Goal: Task Accomplishment & Management: Complete application form

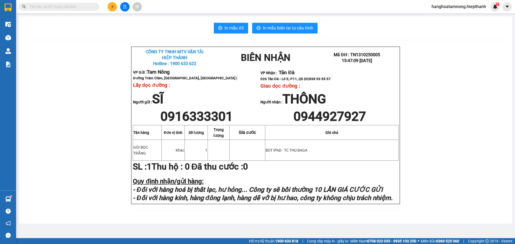
click at [111, 7] on icon "plus" at bounding box center [112, 6] width 3 height 0
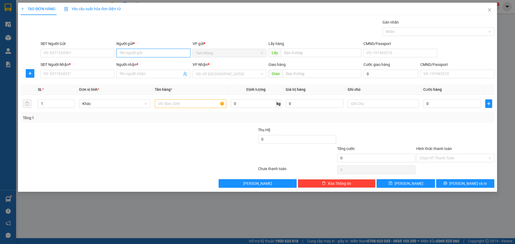
click at [127, 51] on input "Người gửi *" at bounding box center [153, 53] width 74 height 9
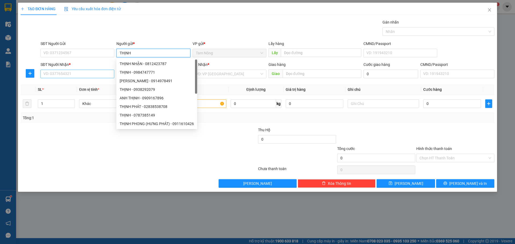
type input "THỊNH"
click at [89, 74] on input "SĐT Người Nhận *" at bounding box center [78, 74] width 74 height 9
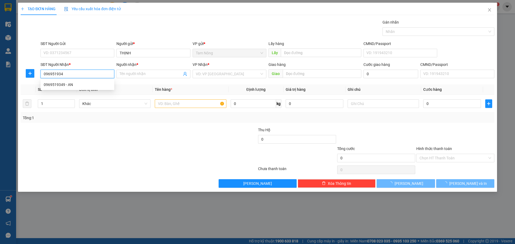
type input "0969519349"
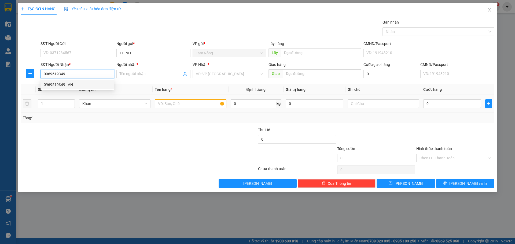
drag, startPoint x: 87, startPoint y: 84, endPoint x: 76, endPoint y: 98, distance: 17.4
click at [87, 84] on div "0969519349 - AN" at bounding box center [77, 85] width 67 height 6
type input "AN"
type input "0969519349"
click at [73, 100] on span "Increase Value" at bounding box center [72, 102] width 6 height 5
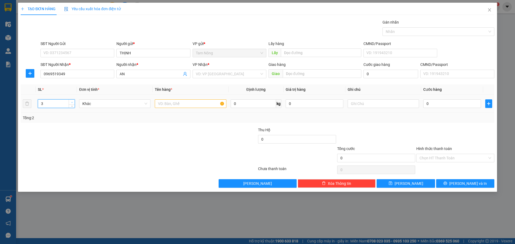
click at [73, 100] on span "Increase Value" at bounding box center [72, 102] width 6 height 5
type input "4"
click at [73, 100] on span "Increase Value" at bounding box center [72, 102] width 6 height 5
click at [216, 106] on input "text" at bounding box center [190, 104] width 71 height 9
type input "T"
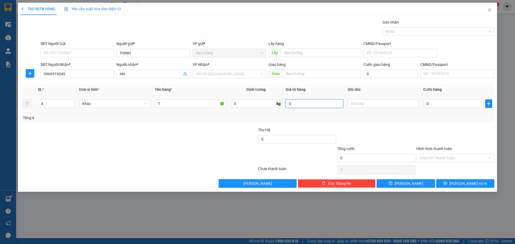
click at [310, 106] on input "0" at bounding box center [315, 104] width 58 height 9
type input "20.000.000"
click at [389, 105] on input "text" at bounding box center [383, 104] width 71 height 9
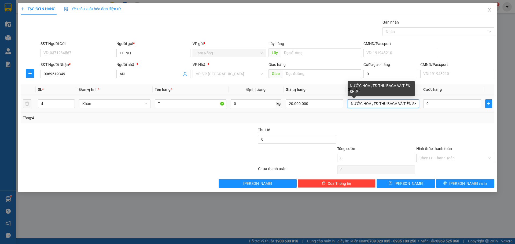
click at [395, 105] on input "NƯỚC HOA , TĐ THU BAGA VÀ TIỀN SHIP" at bounding box center [383, 104] width 71 height 9
drag, startPoint x: 417, startPoint y: 104, endPoint x: 410, endPoint y: 104, distance: 7.0
click at [410, 105] on input "NƯỚC HOA , TĐ THU BAGA VÀ TIỀN SHIP 100K" at bounding box center [383, 104] width 71 height 9
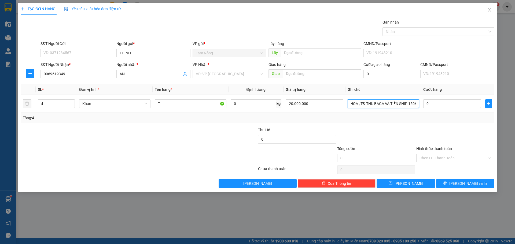
type input "NƯỚC HOA , TĐ THU BAGA VÀ TIỀN SHIP 150K"
click at [419, 121] on div "Tổng: 4" at bounding box center [258, 118] width 474 height 10
click at [245, 71] on input "search" at bounding box center [228, 74] width 64 height 8
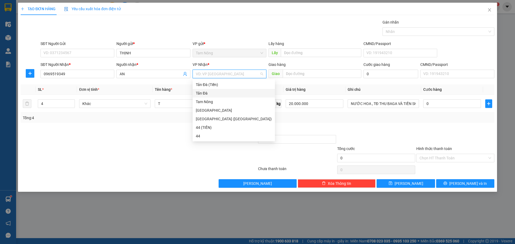
click at [228, 94] on div "Tản Đà" at bounding box center [234, 93] width 76 height 6
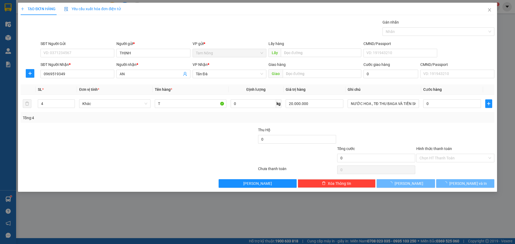
click at [369, 125] on div "Transit Pickup Surcharge Ids Transit Deliver Surcharge Ids Transit Deliver Surc…" at bounding box center [258, 103] width 474 height 169
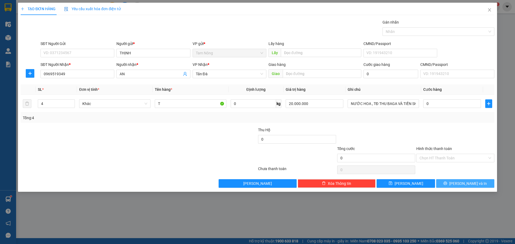
click at [442, 182] on button "[PERSON_NAME] và In" at bounding box center [465, 184] width 58 height 9
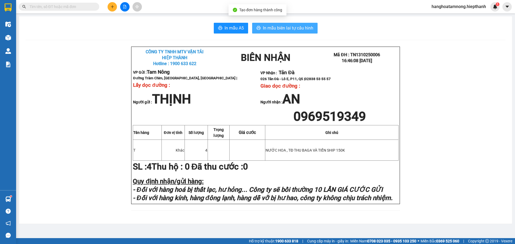
click at [265, 31] on span "In mẫu biên lai tự cấu hình" at bounding box center [288, 28] width 50 height 7
